Goal: Task Accomplishment & Management: Use online tool/utility

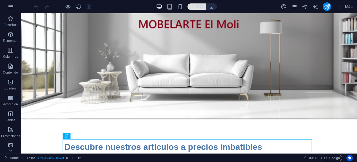
click at [191, 8] on icon "button" at bounding box center [191, 6] width 4 height 3
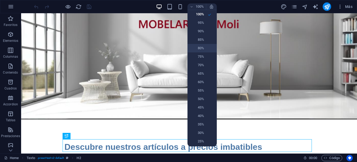
click at [195, 49] on h6 "80%" at bounding box center [197, 48] width 13 height 6
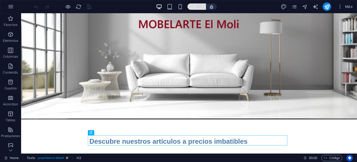
click at [192, 6] on icon "button" at bounding box center [191, 6] width 4 height 3
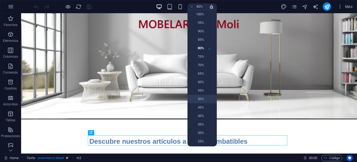
click at [193, 98] on h6 "50%" at bounding box center [197, 99] width 13 height 6
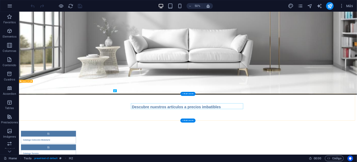
scroll to position [54, 0]
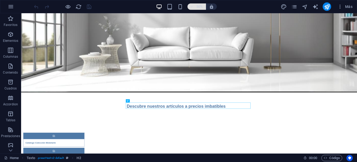
click at [190, 5] on icon "button" at bounding box center [191, 6] width 4 height 3
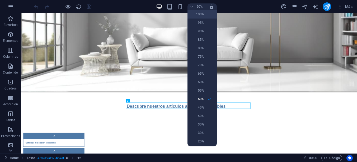
click at [195, 15] on h6 "100%" at bounding box center [197, 14] width 13 height 6
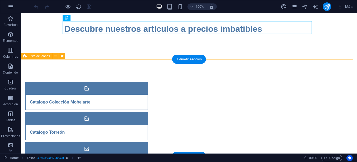
scroll to position [120, 0]
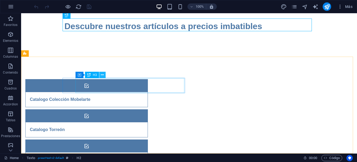
click at [102, 75] on icon at bounding box center [102, 75] width 3 height 6
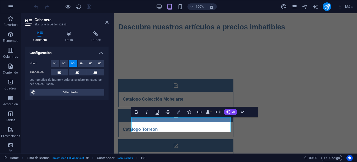
scroll to position [118, 0]
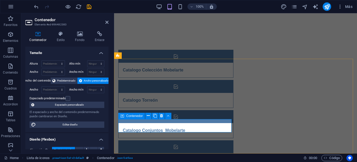
scroll to position [87, 0]
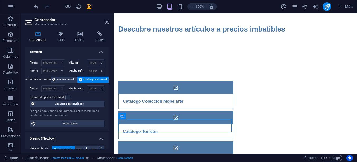
scroll to position [0, 0]
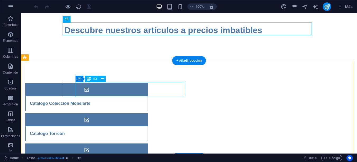
scroll to position [120, 0]
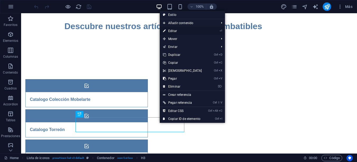
click at [178, 31] on link "⏎ Editar" at bounding box center [182, 31] width 45 height 8
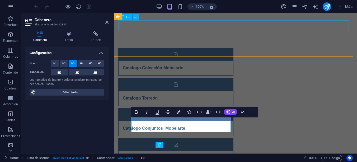
scroll to position [89, 0]
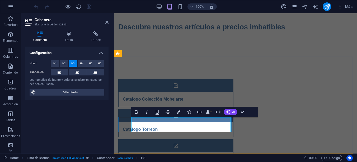
drag, startPoint x: 190, startPoint y: 125, endPoint x: 214, endPoint y: 125, distance: 23.2
click at [220, 122] on div "Catalogo Torreón" at bounding box center [169, 129] width 101 height 15
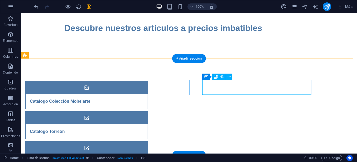
click at [134, 124] on div "Catalogo Torreón" at bounding box center [80, 131] width 109 height 15
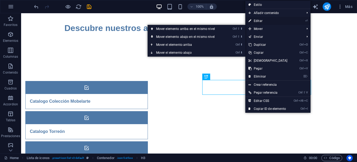
click at [258, 20] on link "⏎ Editar" at bounding box center [267, 21] width 45 height 8
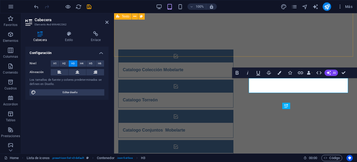
scroll to position [89, 0]
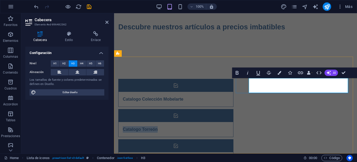
click at [220, 122] on div "Catalogo Torreón" at bounding box center [169, 129] width 101 height 15
click at [158, 126] on h3 "Catalogo Torreón" at bounding box center [140, 129] width 35 height 6
drag, startPoint x: 269, startPoint y: 86, endPoint x: 251, endPoint y: 84, distance: 18.2
click at [220, 122] on div "Catalogo Torreón" at bounding box center [169, 129] width 101 height 15
click at [220, 122] on div "Colección Torreón" at bounding box center [169, 129] width 101 height 15
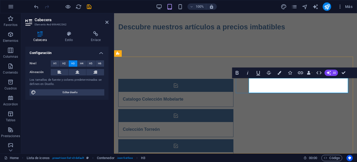
click at [220, 122] on div "Colección Torreón" at bounding box center [169, 129] width 101 height 15
click at [160, 126] on h3 "Colección Torreón" at bounding box center [141, 129] width 37 height 6
click at [220, 122] on div "Colección Torreón" at bounding box center [169, 129] width 101 height 15
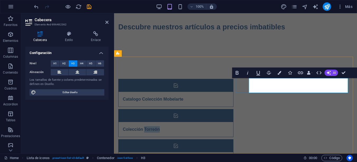
click at [220, 122] on div "Colección Torreón" at bounding box center [169, 129] width 101 height 15
click at [160, 126] on h3 "Colección Torreón" at bounding box center [141, 129] width 37 height 6
click at [220, 122] on div "Colección Torreón" at bounding box center [169, 129] width 101 height 15
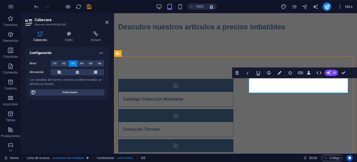
click at [220, 122] on div "Colección Torreón" at bounding box center [169, 129] width 101 height 15
click at [284, 52] on div "Descubre nuestros artículos a precios imbatibles" at bounding box center [235, 29] width 243 height 57
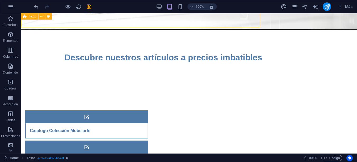
scroll to position [119, 0]
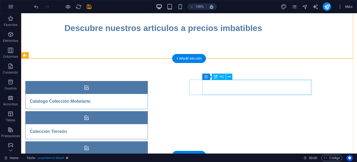
click at [134, 124] on div "Colección Torreón" at bounding box center [80, 131] width 109 height 15
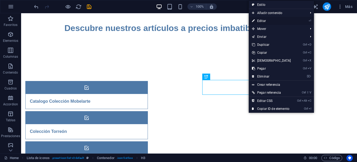
click at [265, 21] on link "⏎ Editar" at bounding box center [271, 21] width 45 height 8
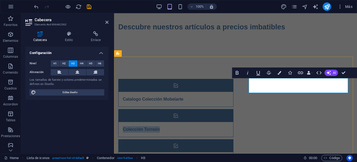
click at [220, 122] on div "Colección Torreón" at bounding box center [169, 129] width 101 height 15
click at [160, 126] on h3 "Colección Torreón" at bounding box center [141, 129] width 37 height 6
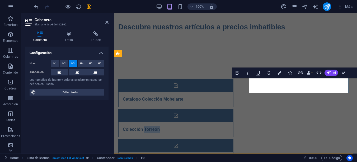
click at [160, 126] on h3 "Colección Torreón" at bounding box center [141, 129] width 37 height 6
click at [220, 122] on div "Colección Torreón" at bounding box center [169, 129] width 101 height 15
click at [160, 126] on h3 "Colección Torreón" at bounding box center [141, 129] width 37 height 6
click at [307, 130] on div "Catalogo Colección Mobelarte Colección Torreón Roble Catalogo Conjuntos Mobelar…" at bounding box center [235, 153] width 243 height 191
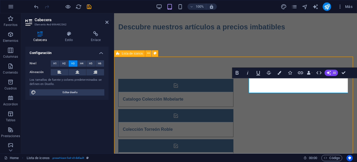
scroll to position [119, 0]
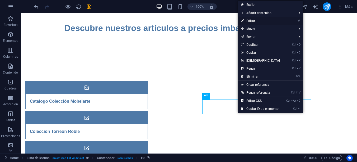
click at [258, 20] on link "⏎ Editar" at bounding box center [260, 21] width 45 height 8
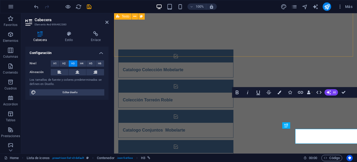
scroll to position [89, 0]
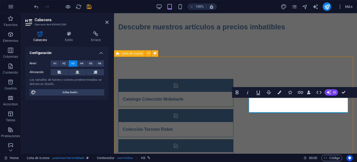
drag, startPoint x: 316, startPoint y: 131, endPoint x: 408, endPoint y: 131, distance: 92.4
click at [357, 131] on div "Catalogo Colección Mobelarte Colección Torreón Roble Catalogo Conjuntos Mobelar…" at bounding box center [235, 153] width 243 height 191
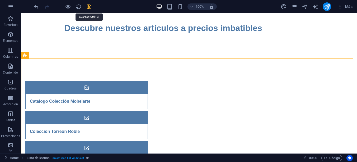
click at [89, 6] on icon "save" at bounding box center [89, 7] width 6 height 6
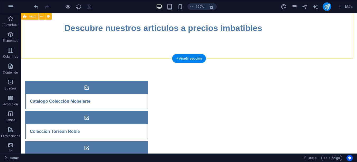
scroll to position [120, 0]
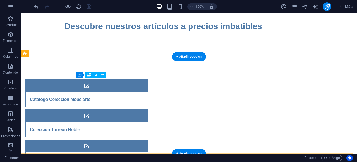
click at [134, 92] on div "Catalogo Colección Mobelarte" at bounding box center [80, 99] width 109 height 15
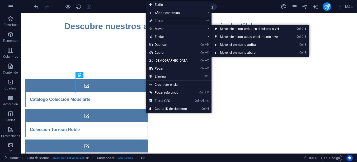
click at [165, 21] on link "⏎ Editar" at bounding box center [168, 21] width 45 height 8
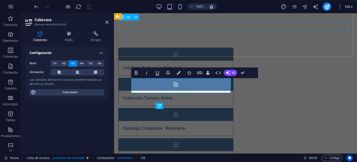
scroll to position [89, 0]
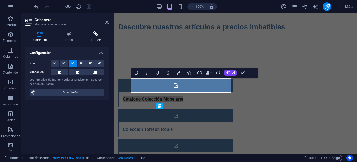
click at [97, 37] on h4 "Enlace" at bounding box center [96, 36] width 26 height 11
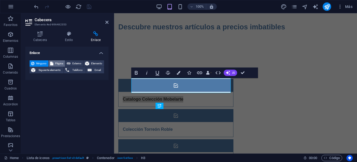
click at [59, 64] on span "Página" at bounding box center [59, 63] width 8 height 6
select select
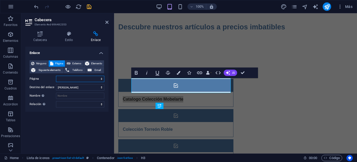
click at [101, 78] on select "Home Legal Notice Privacy" at bounding box center [80, 78] width 48 height 6
click at [101, 86] on select "Nueva pestaña Misma pestaña Superposición" at bounding box center [80, 87] width 48 height 6
click at [101, 104] on select "alternativo autor marcador externo ayuda licencia siguiente nofollow noreferrer…" at bounding box center [80, 104] width 48 height 6
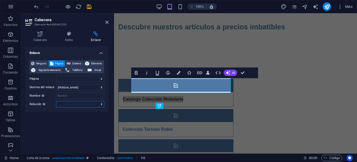
click at [101, 104] on select "alternativo autor marcador externo ayuda licencia siguiente nofollow noreferrer…" at bounding box center [80, 104] width 48 height 6
click at [107, 21] on icon at bounding box center [106, 22] width 3 height 4
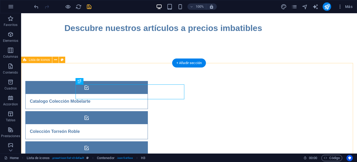
scroll to position [0, 0]
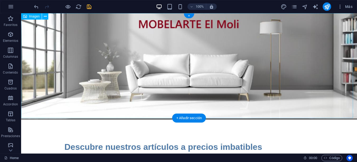
click at [184, 75] on figure at bounding box center [189, 66] width 336 height 106
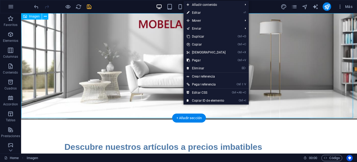
click at [172, 70] on figure at bounding box center [189, 66] width 336 height 106
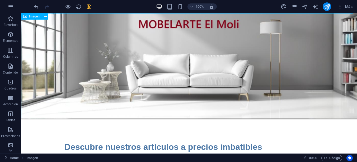
click at [28, 13] on div "Imagen" at bounding box center [31, 16] width 21 height 6
click at [31, 17] on span "Imagen" at bounding box center [34, 16] width 11 height 3
click at [26, 17] on icon at bounding box center [25, 16] width 4 height 6
